Goal: Check status: Check status

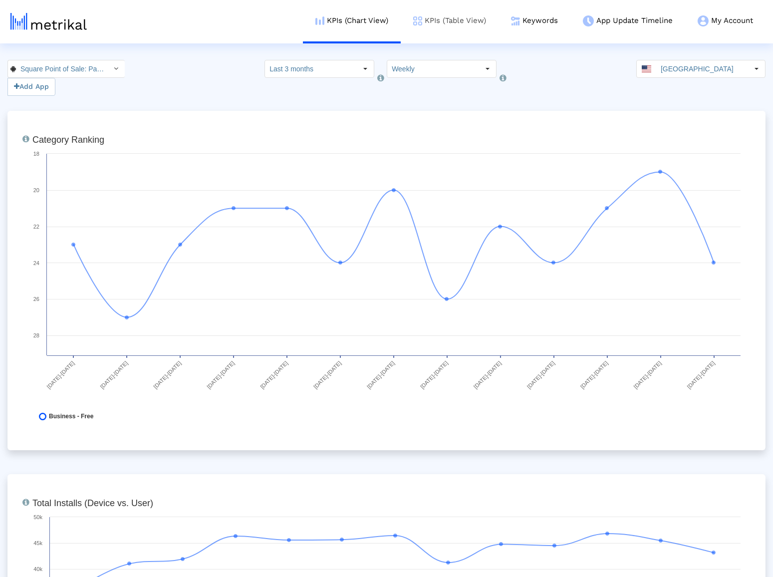
click at [454, 29] on link "KPIs (Table View)" at bounding box center [450, 20] width 98 height 41
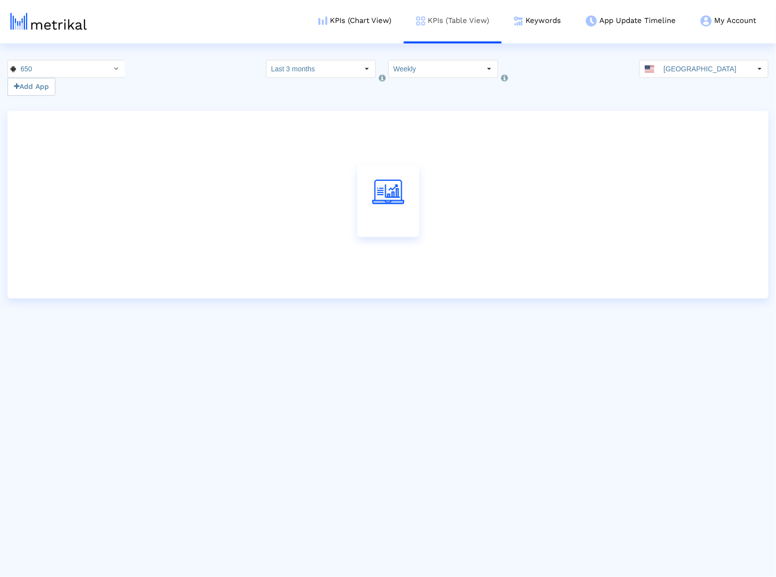
click at [451, 23] on link "KPIs (Table View)" at bounding box center [453, 20] width 98 height 41
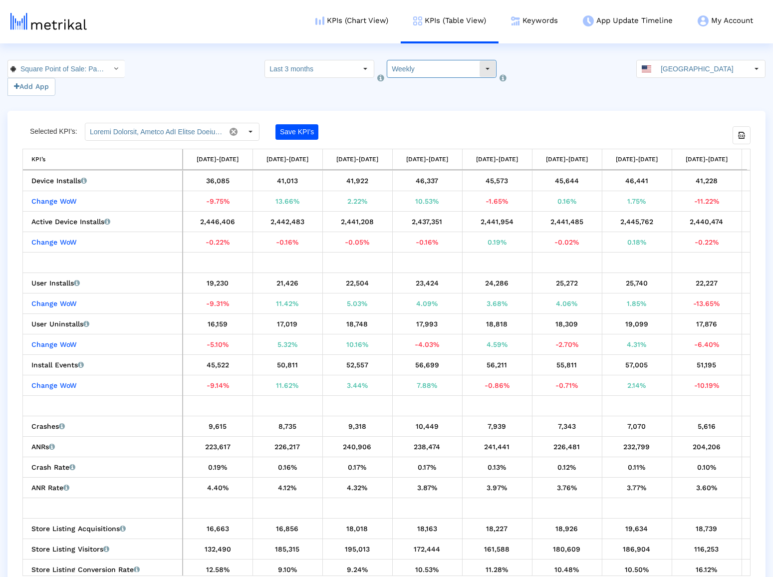
click at [439, 68] on input "Weekly" at bounding box center [433, 68] width 92 height 17
click at [433, 111] on div "Pull down to refresh... Release to refresh... Refreshing... Weekly Monthly Load…" at bounding box center [435, 95] width 97 height 34
click at [435, 105] on div "Monthly" at bounding box center [436, 103] width 96 height 16
type input "Monthly"
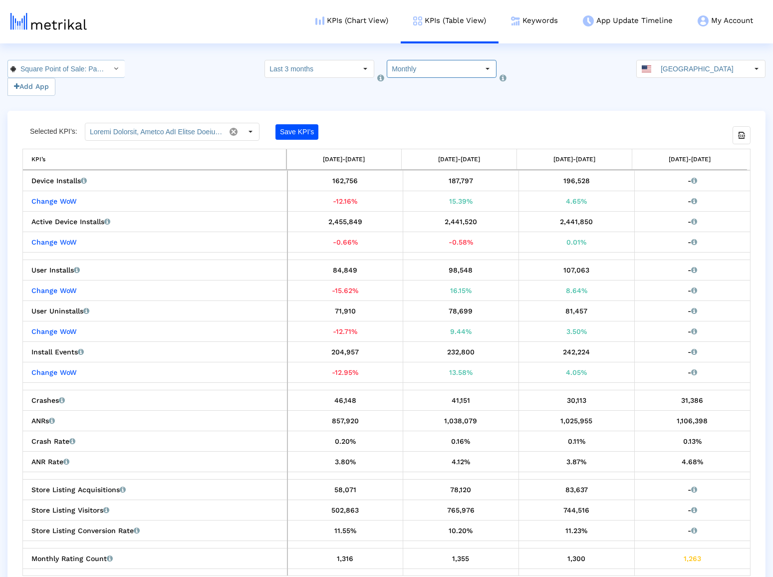
click at [90, 66] on input "Square Point of Sale: Payment < com.squareup >" at bounding box center [61, 68] width 90 height 17
click at [81, 87] on div "Square Point of Sale (POS) <335393788>" at bounding box center [60, 86] width 95 height 9
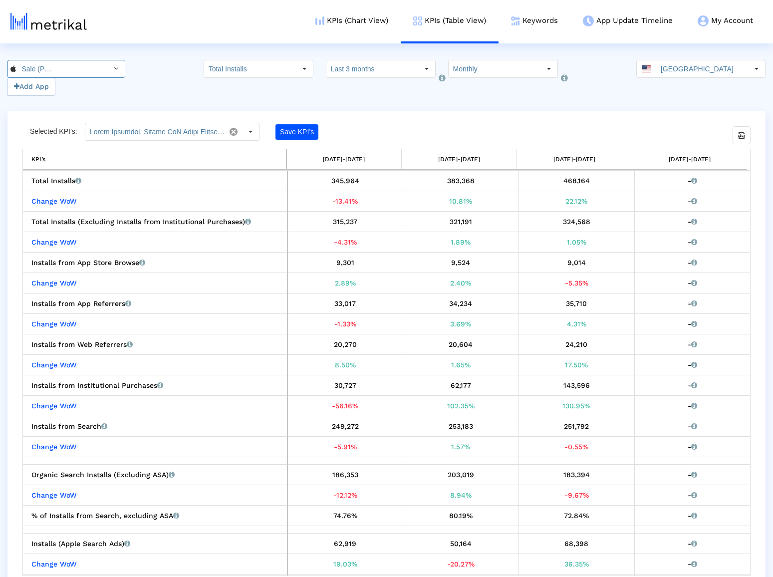
click at [69, 67] on input "Square Point of Sale (POS) < 335393788 >" at bounding box center [61, 68] width 90 height 17
click at [159, 76] on div "649 Add App Total Installs Select how far back from [DATE] you would like to vi…" at bounding box center [386, 78] width 773 height 36
